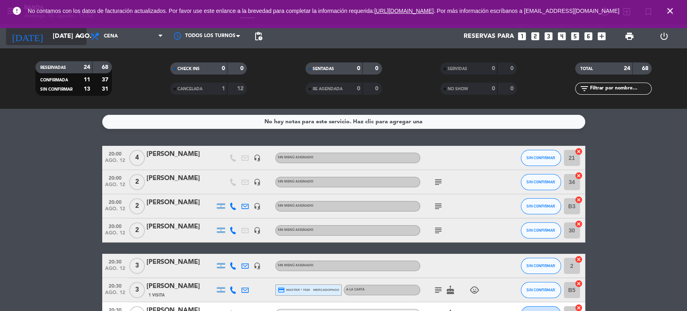
click at [68, 34] on input "[DATE] ago." at bounding box center [91, 37] width 85 height 16
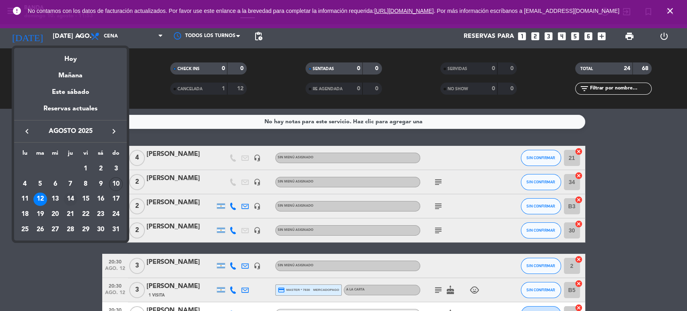
click at [70, 197] on div "14" at bounding box center [71, 200] width 14 height 14
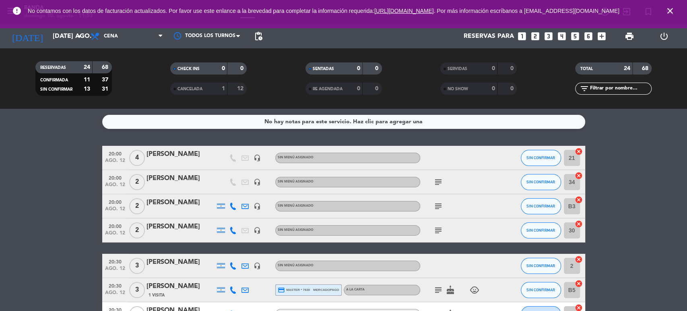
type input "jue. 14 ago."
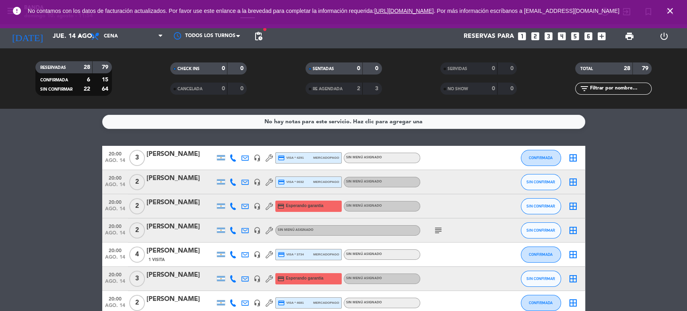
click at [635, 36] on span "print" at bounding box center [630, 36] width 16 height 16
click at [632, 37] on span "print" at bounding box center [630, 36] width 10 height 10
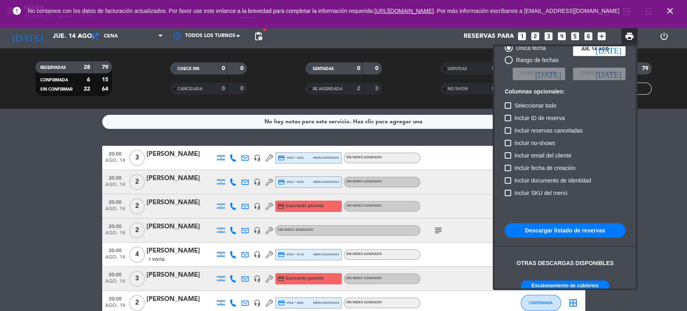
scroll to position [49, 0]
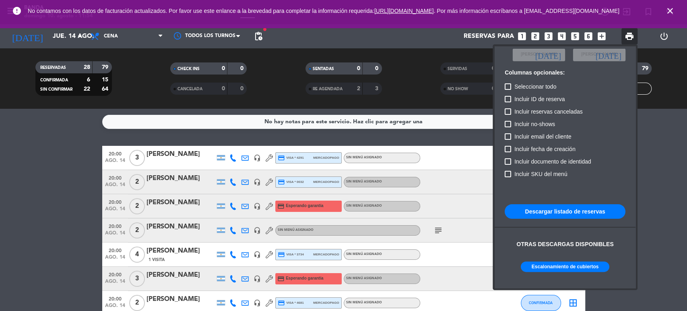
click at [570, 267] on button "Escalonamiento de cubiertos" at bounding box center [565, 266] width 89 height 10
click at [34, 177] on div at bounding box center [343, 155] width 687 height 311
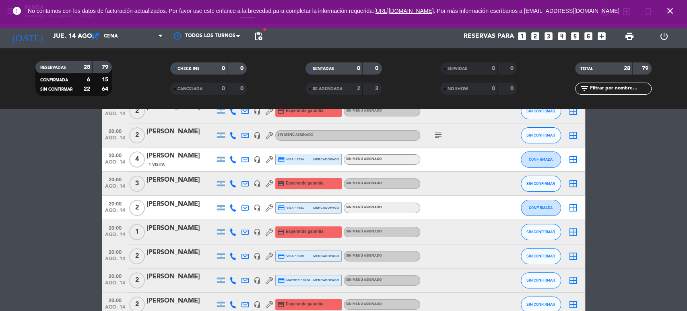
scroll to position [59, 0]
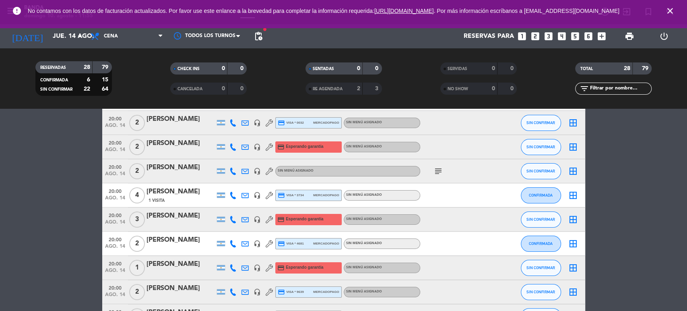
click at [570, 170] on icon "border_all" at bounding box center [574, 171] width 10 height 10
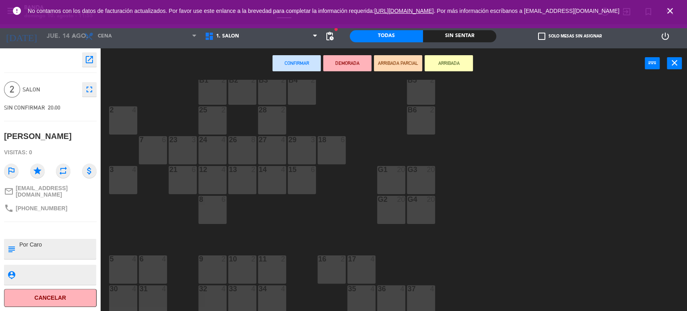
scroll to position [48, 0]
click at [669, 16] on icon "close" at bounding box center [671, 11] width 10 height 10
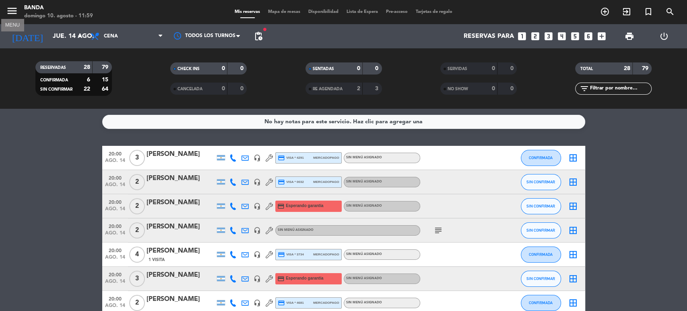
click at [11, 13] on icon "menu" at bounding box center [12, 11] width 12 height 12
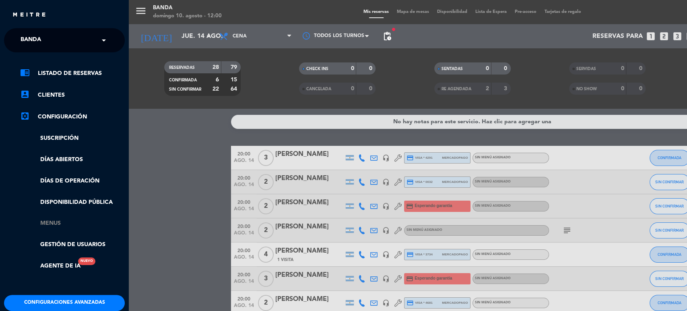
click at [51, 221] on link "Menus" at bounding box center [72, 223] width 105 height 9
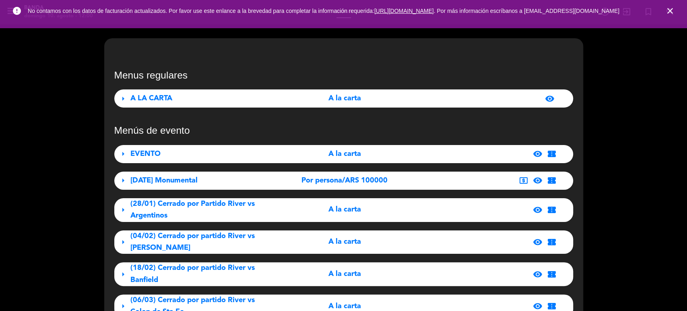
click at [666, 13] on icon "close" at bounding box center [671, 11] width 10 height 10
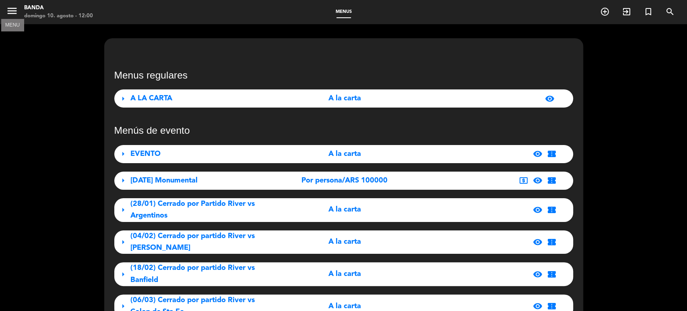
click at [12, 12] on icon "menu" at bounding box center [12, 11] width 12 height 12
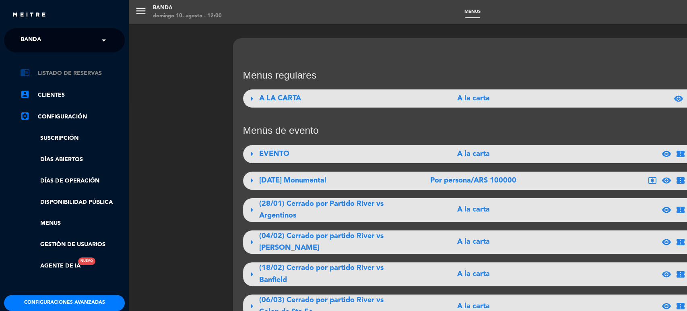
click at [48, 72] on link "chrome_reader_mode Listado de Reservas" at bounding box center [72, 73] width 105 height 10
